Goal: Task Accomplishment & Management: Use online tool/utility

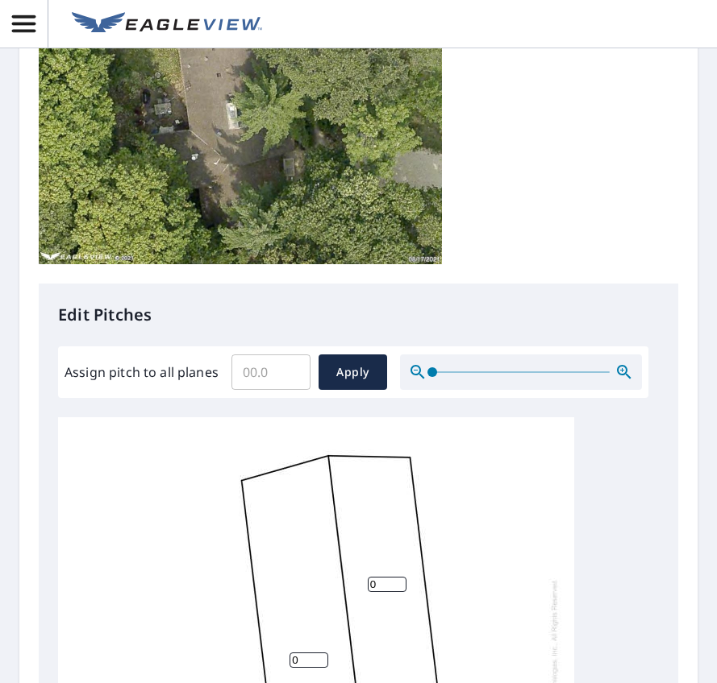
scroll to position [347, 0]
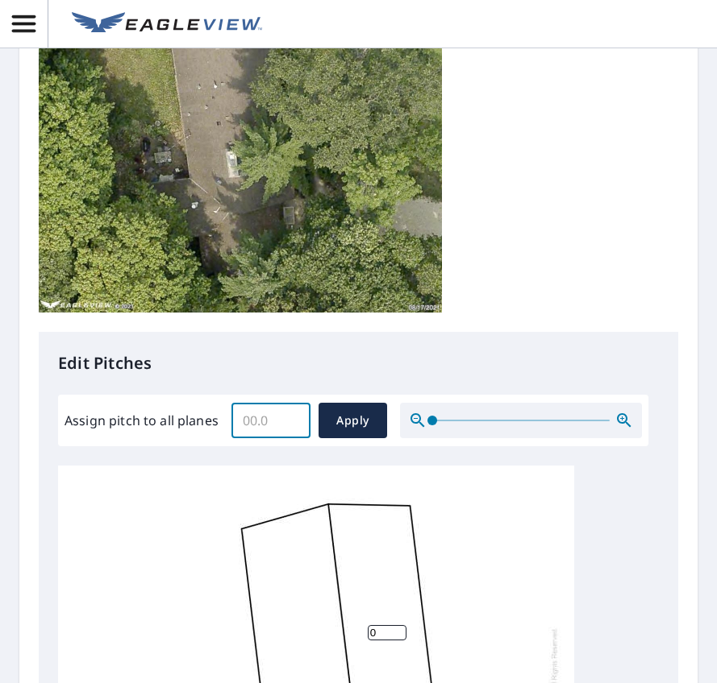
click at [247, 425] on input "Assign pitch to all planes" at bounding box center [270, 420] width 79 height 45
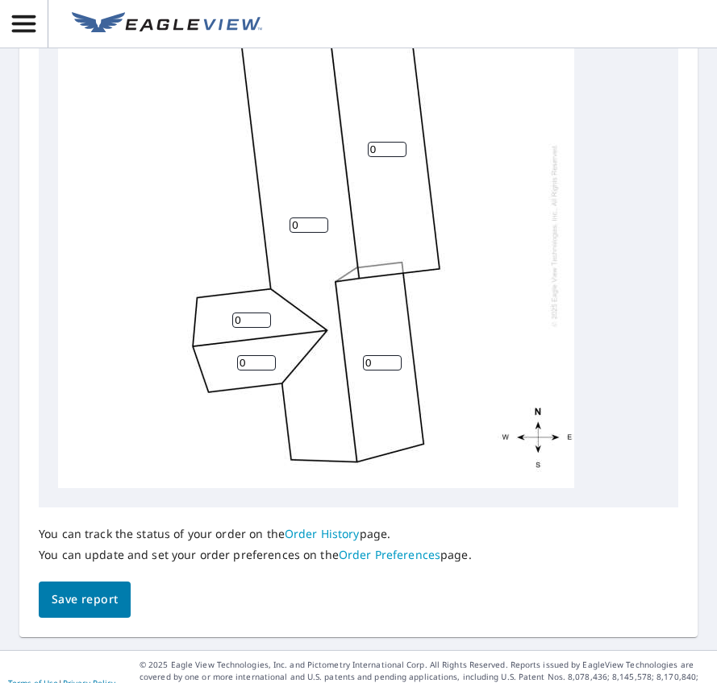
scroll to position [17, 0]
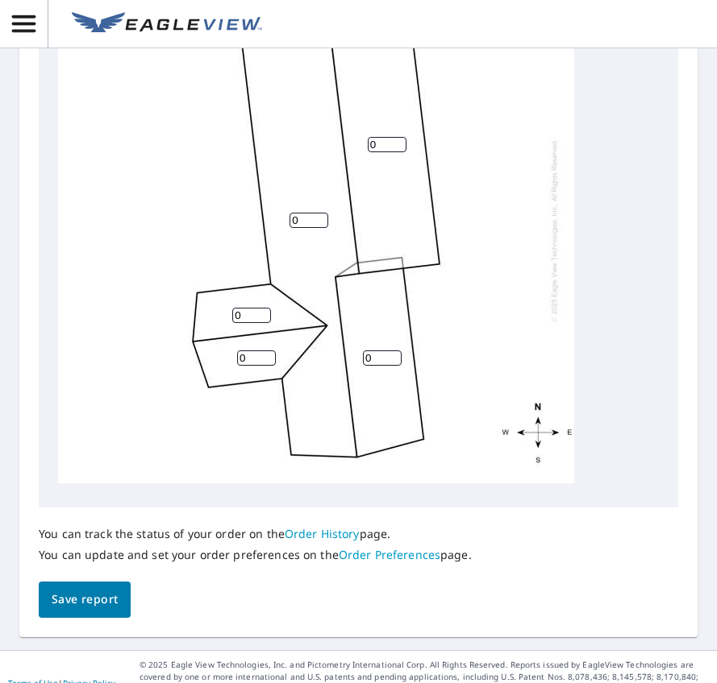
type input "4"
click at [77, 610] on span "Save report" at bounding box center [85, 600] width 66 height 20
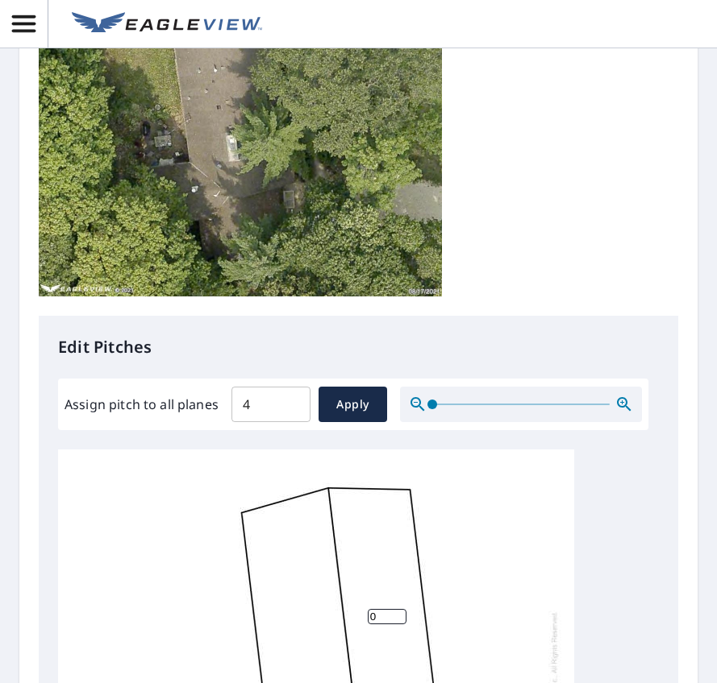
scroll to position [347, 0]
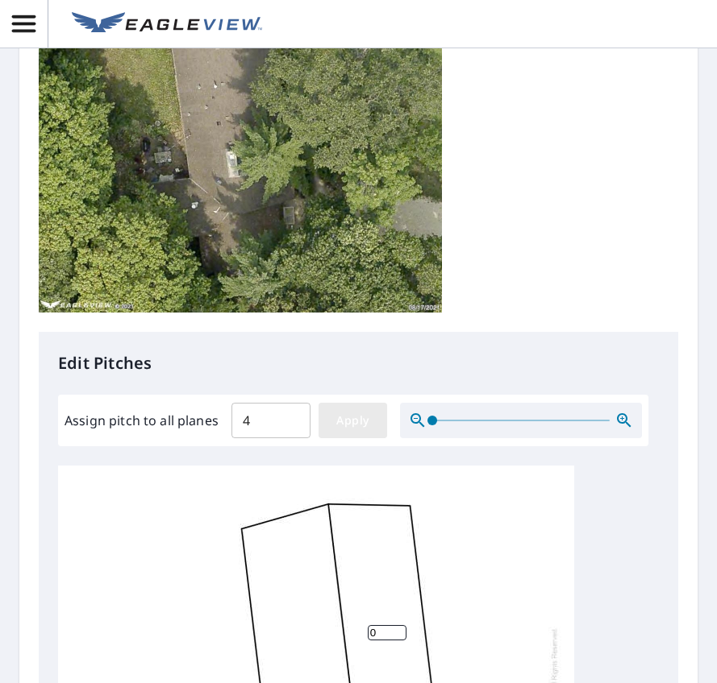
click at [351, 420] on span "Apply" at bounding box center [352, 421] width 43 height 20
type input "4"
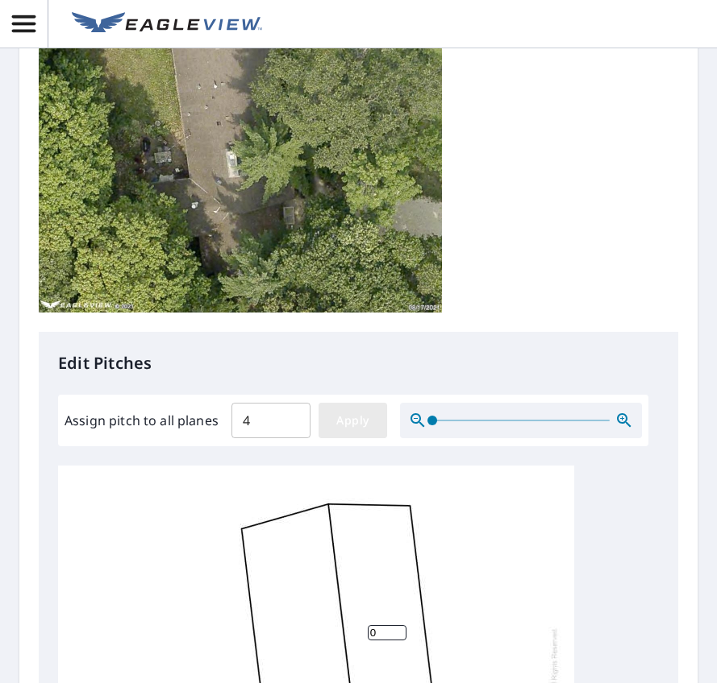
type input "4"
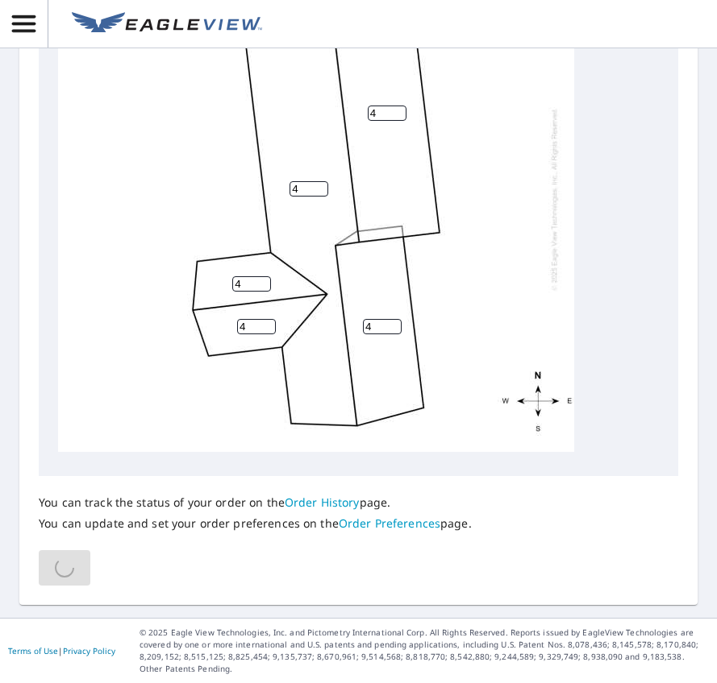
scroll to position [17, 0]
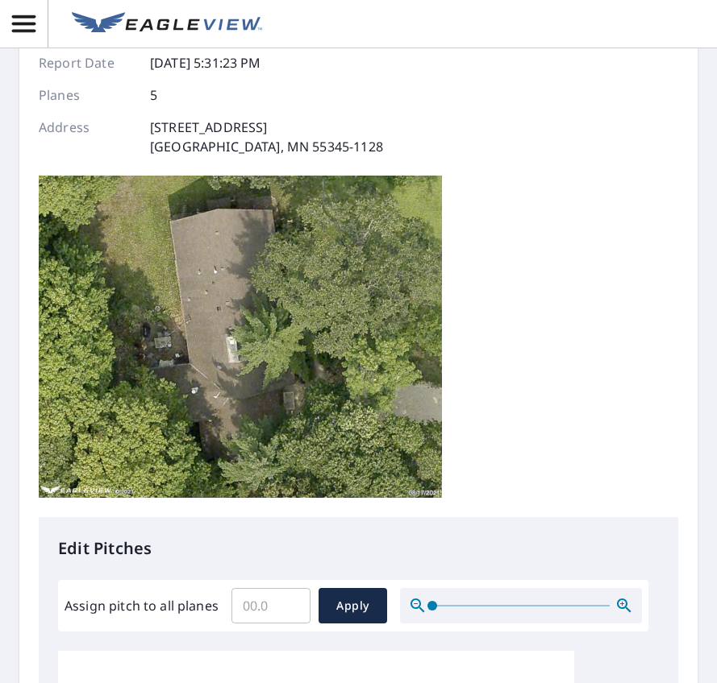
scroll to position [242, 0]
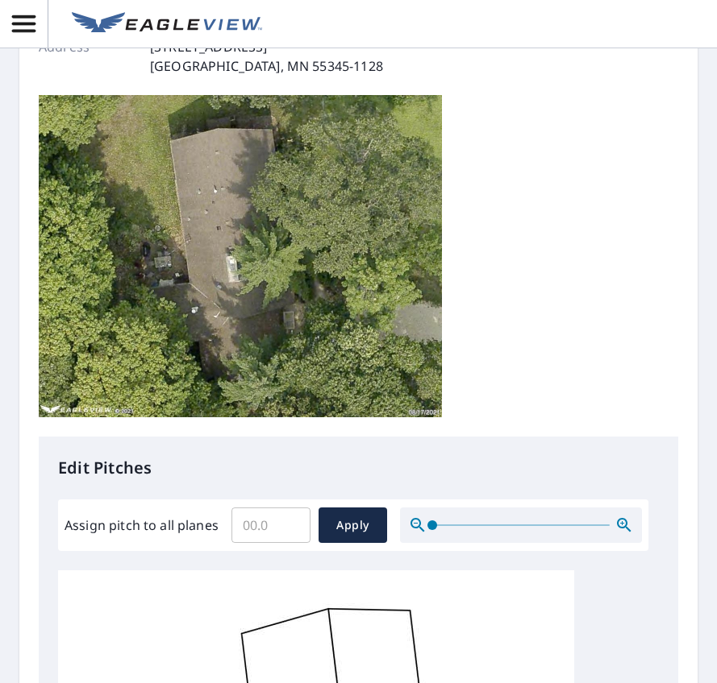
click at [280, 532] on input "Assign pitch to all planes" at bounding box center [270, 525] width 79 height 45
type input "4"
click at [356, 516] on span "Apply" at bounding box center [352, 526] width 43 height 20
type input "4"
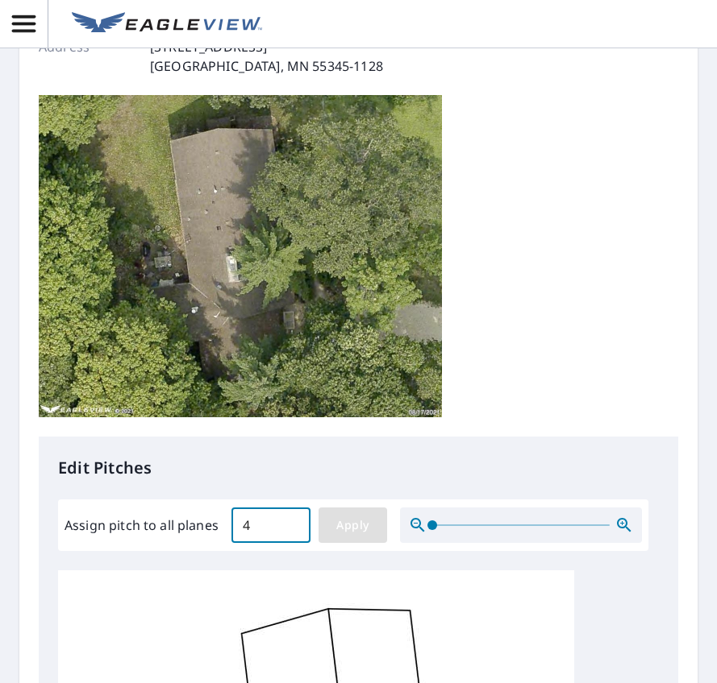
type input "4"
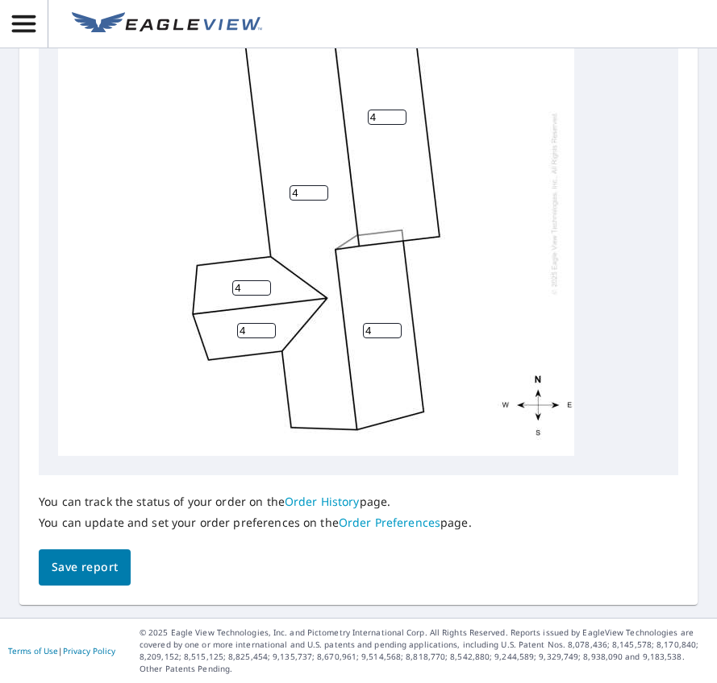
scroll to position [911, 0]
click at [108, 573] on span "Save report" at bounding box center [85, 568] width 66 height 20
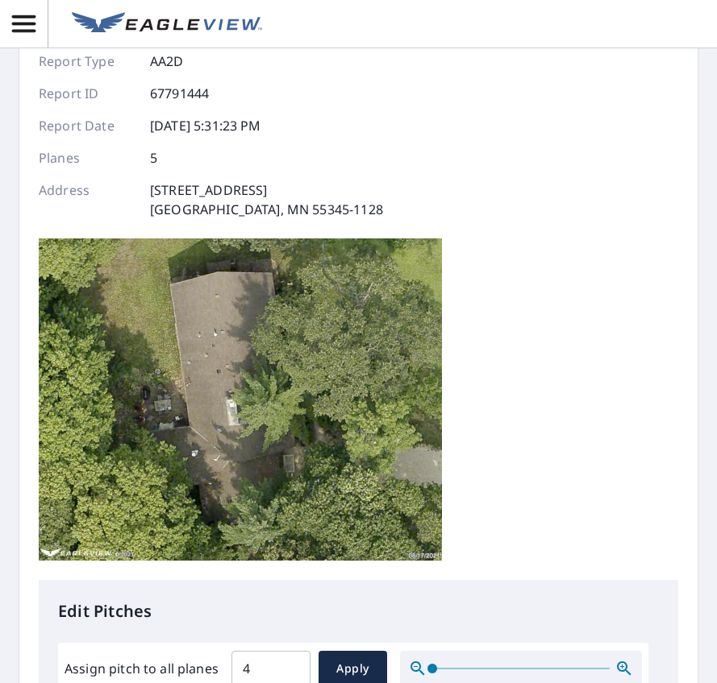
scroll to position [0, 0]
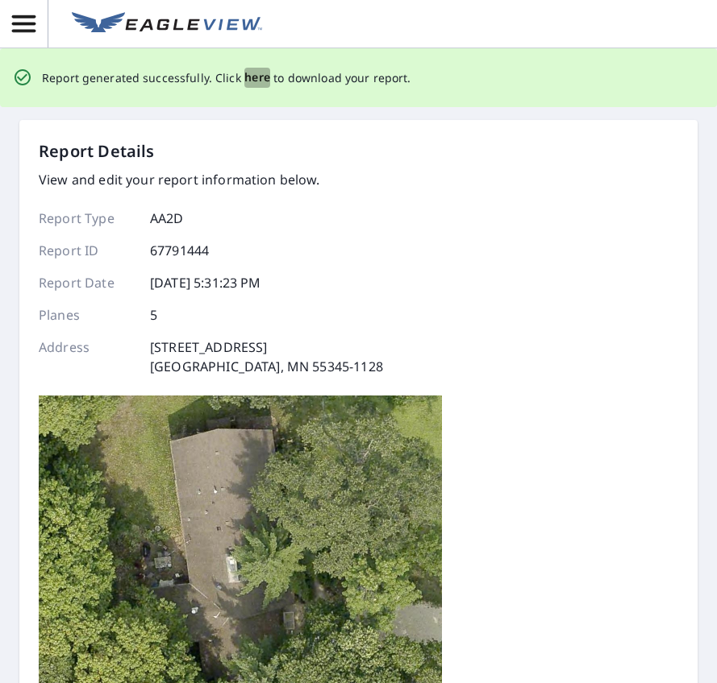
click at [254, 77] on span "here" at bounding box center [257, 78] width 27 height 20
